Goal: Check status: Check status

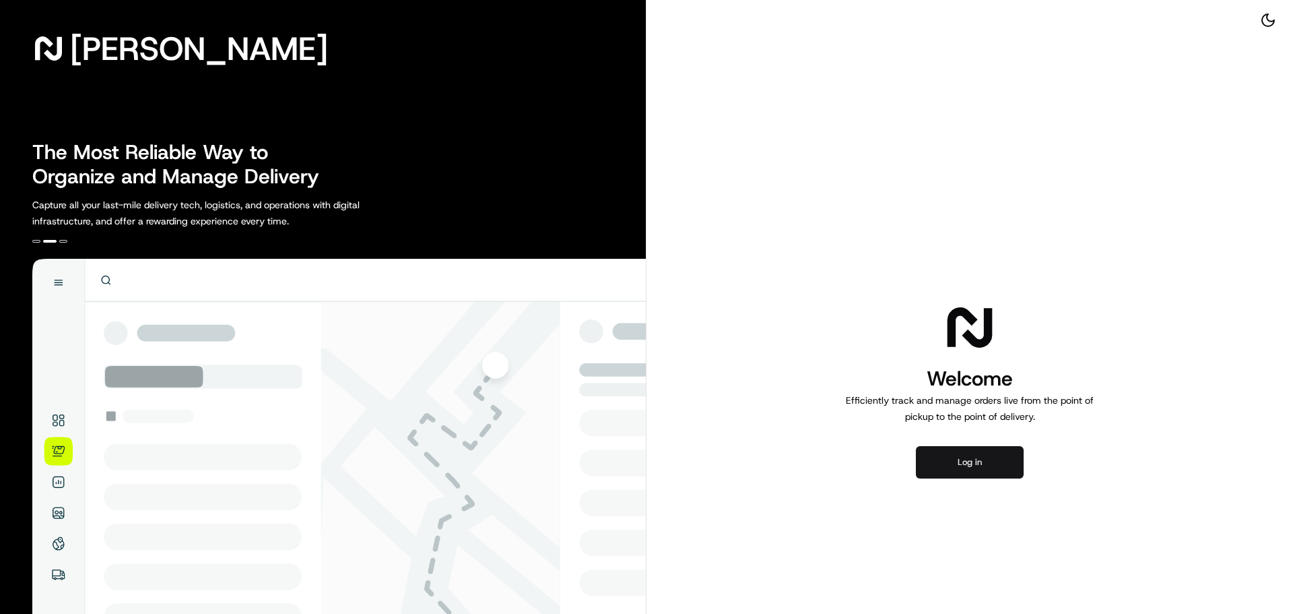
click at [973, 469] on button "Log in" at bounding box center [970, 462] width 108 height 32
